Goal: Task Accomplishment & Management: Manage account settings

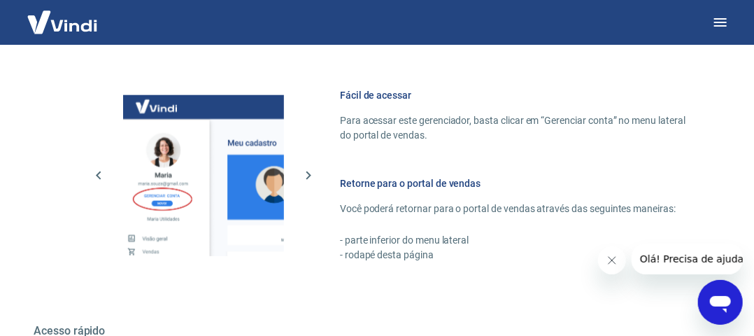
scroll to position [769, 0]
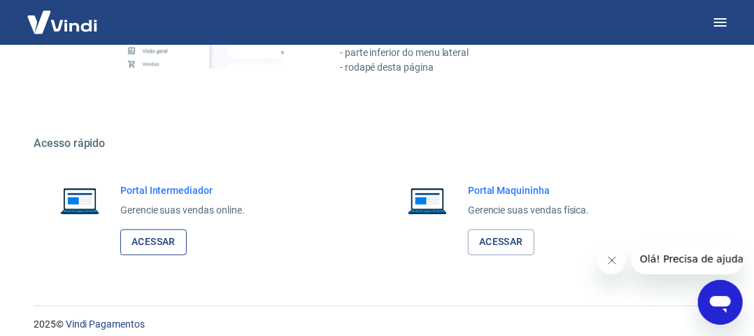
click at [162, 238] on link "Acessar" at bounding box center [153, 242] width 66 height 26
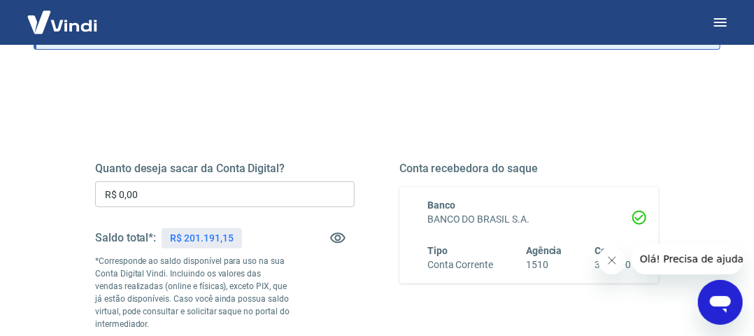
scroll to position [140, 0]
